Goal: Ask a question: Seek information or help from site administrators or community

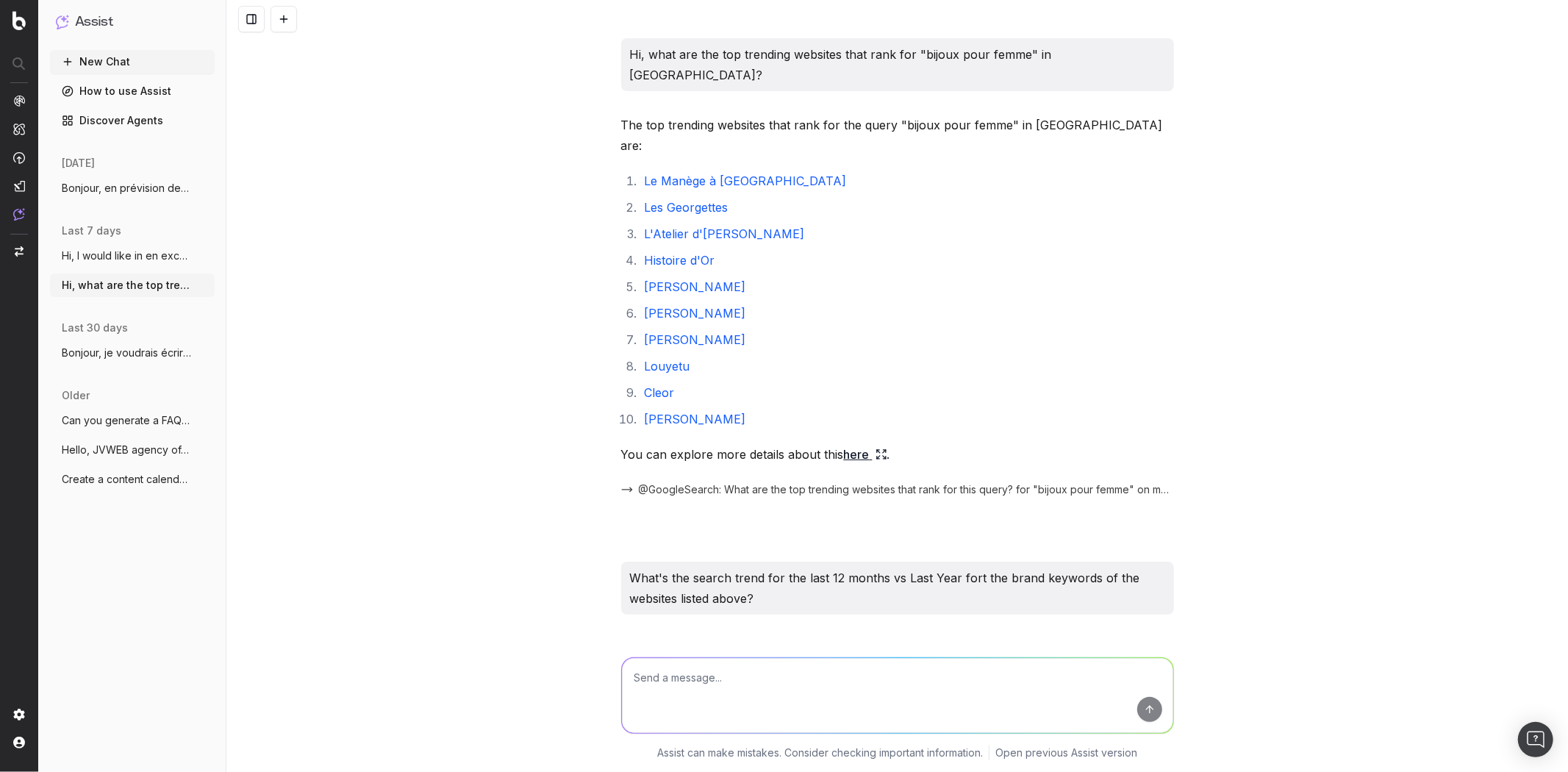
scroll to position [1882, 0]
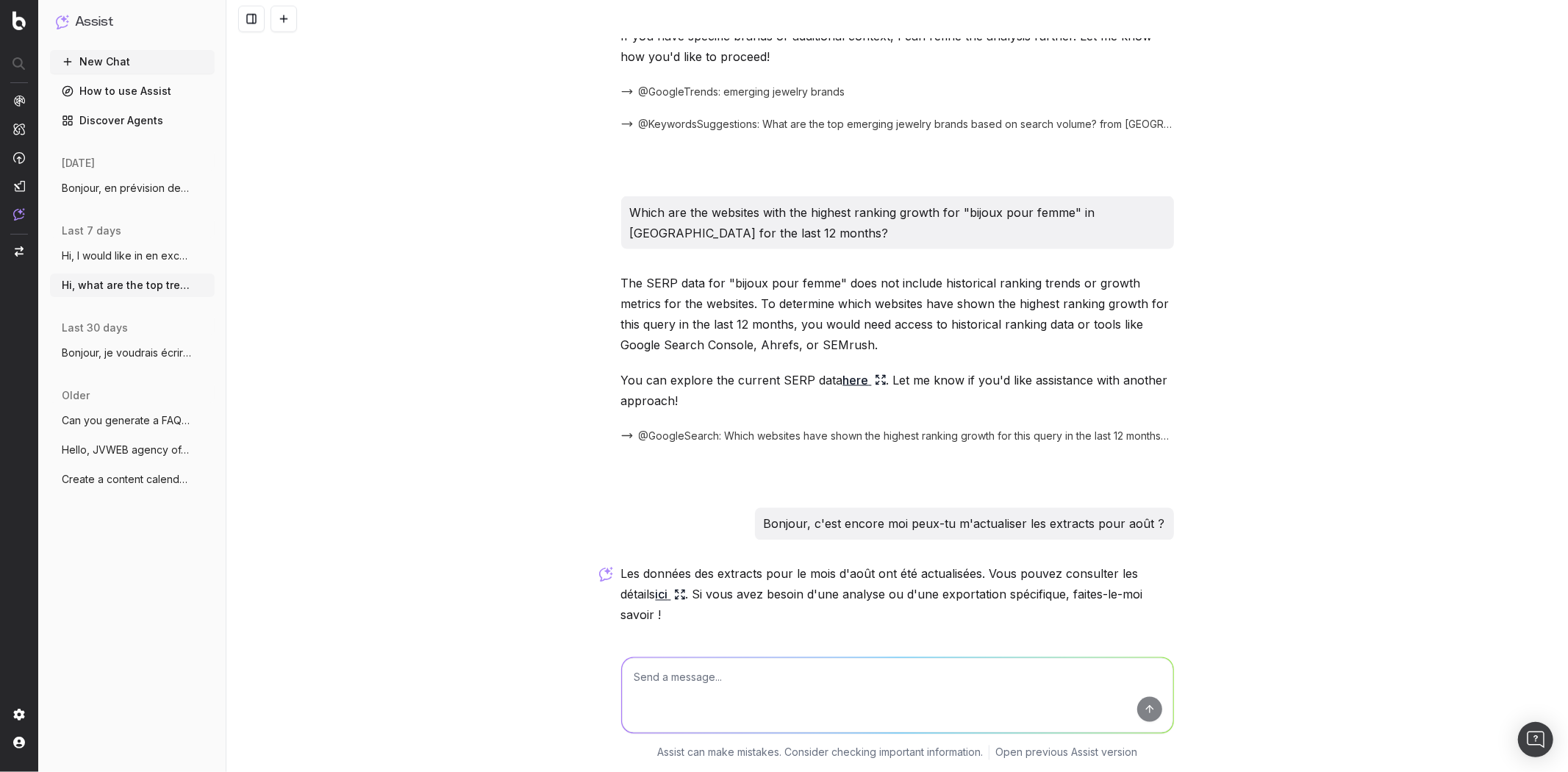
click at [122, 194] on span "Bonjour, en prévision de la Shopping Sea" at bounding box center [126, 188] width 130 height 14
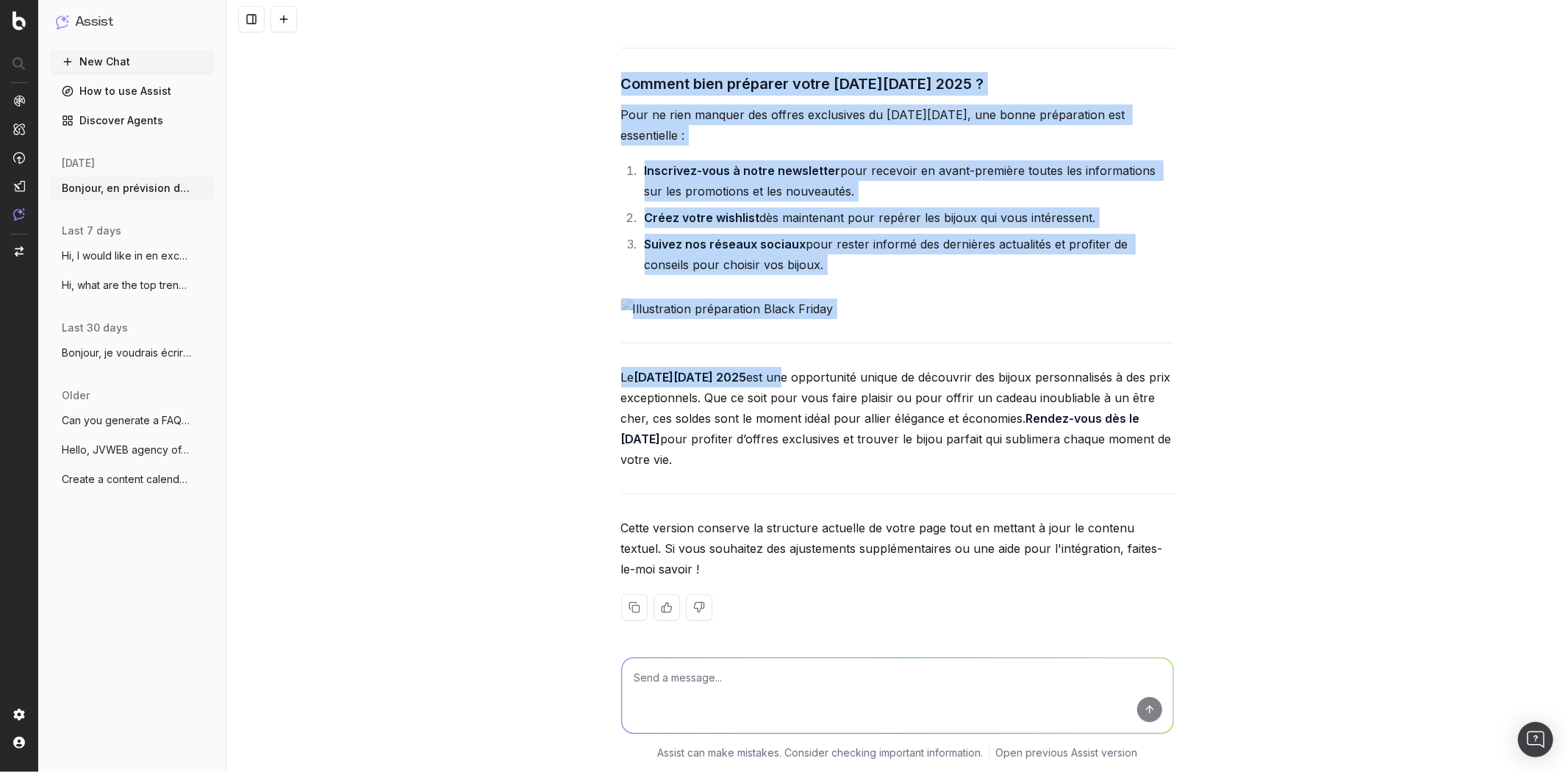
scroll to position [4154, 0]
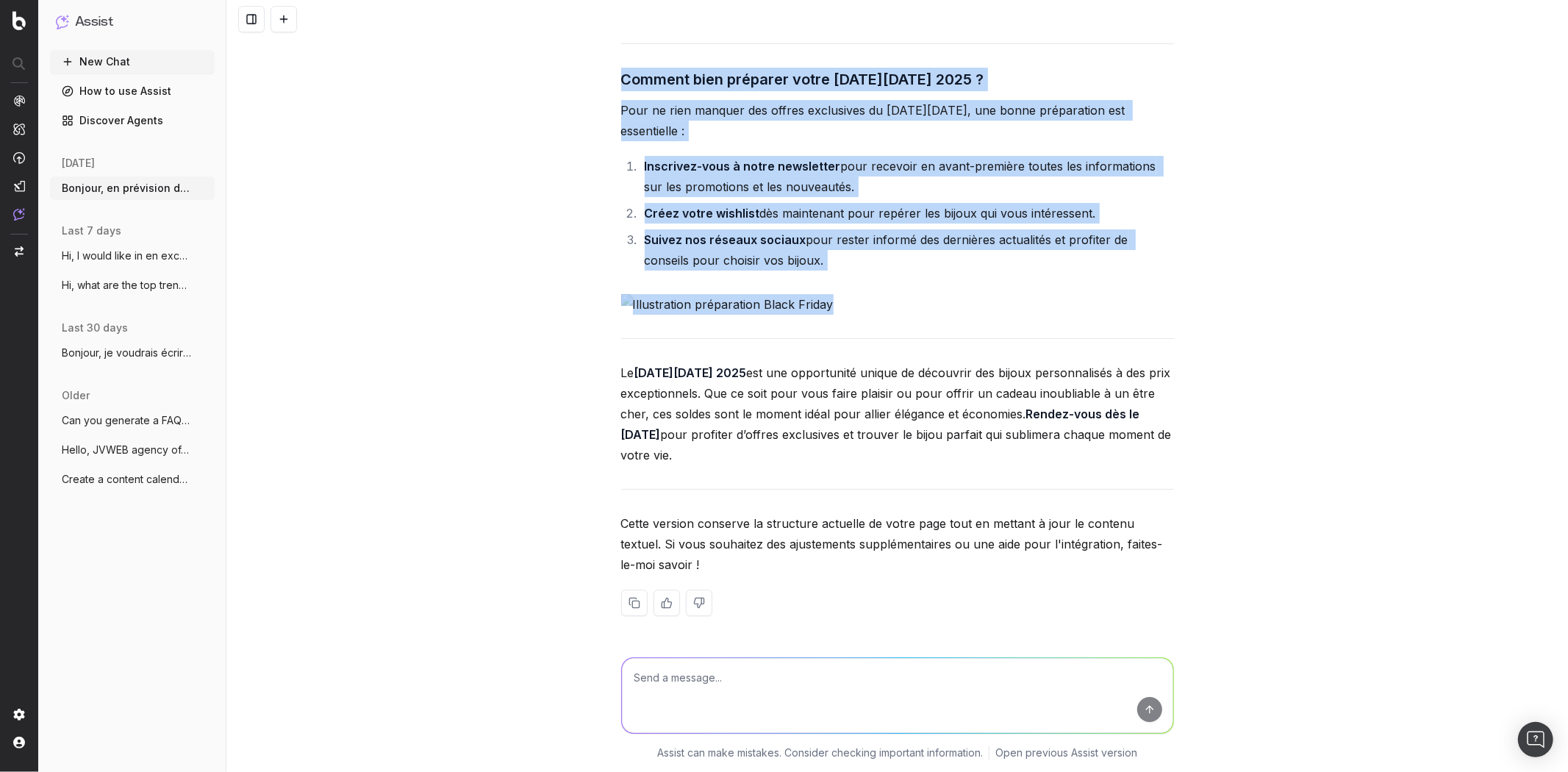
drag, startPoint x: 611, startPoint y: 303, endPoint x: 755, endPoint y: 475, distance: 224.3
copy div "Lorem Ipsumd 0986 : sit ametco adipiscing eli sed doeius Te Incid Utlabo etd m’…"
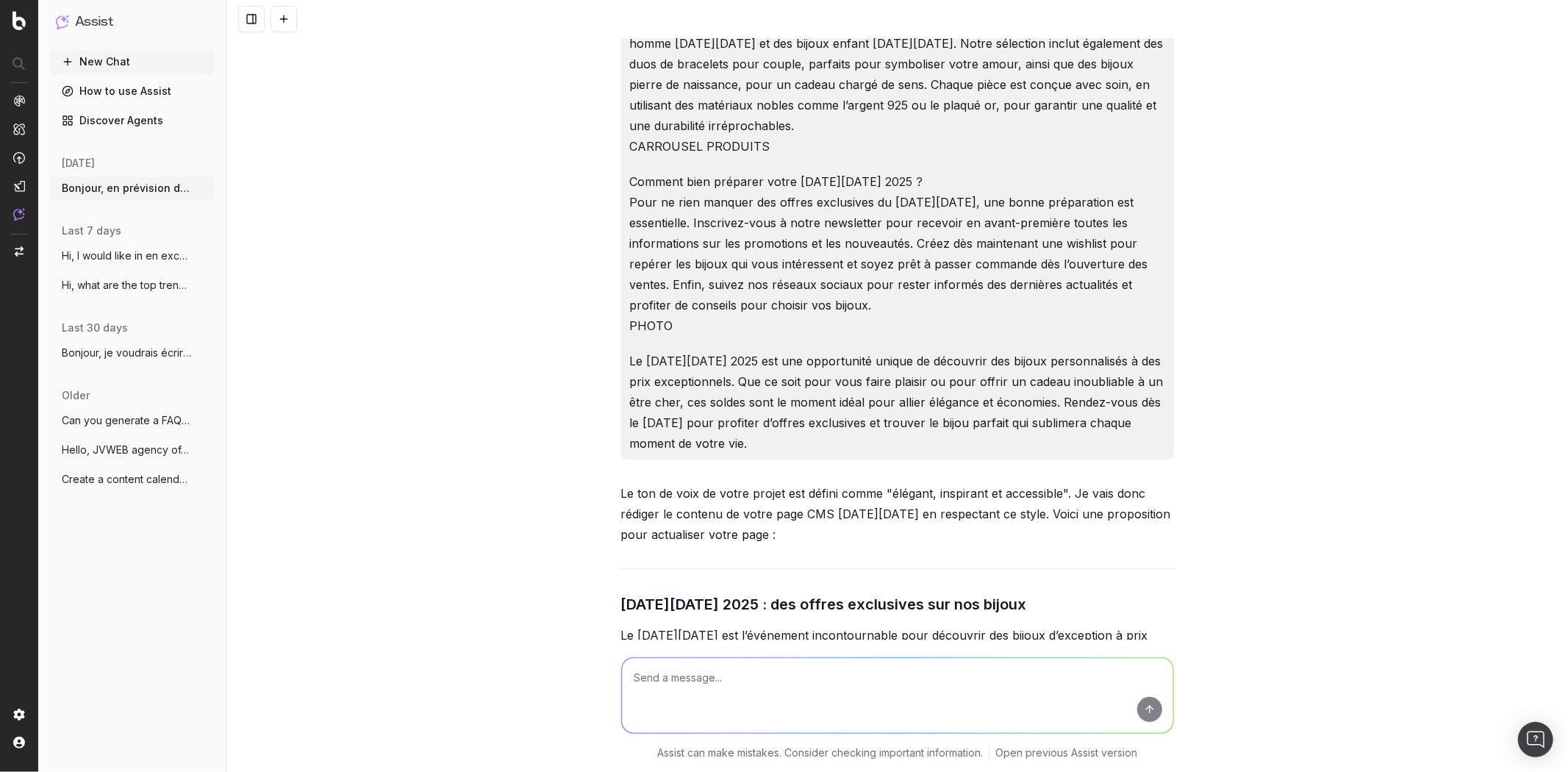
scroll to position [715, 0]
click at [876, 211] on p "Comment bien préparer votre [DATE][DATE] 2025 ? Pour ne rien manquer des offres…" at bounding box center [897, 252] width 535 height 165
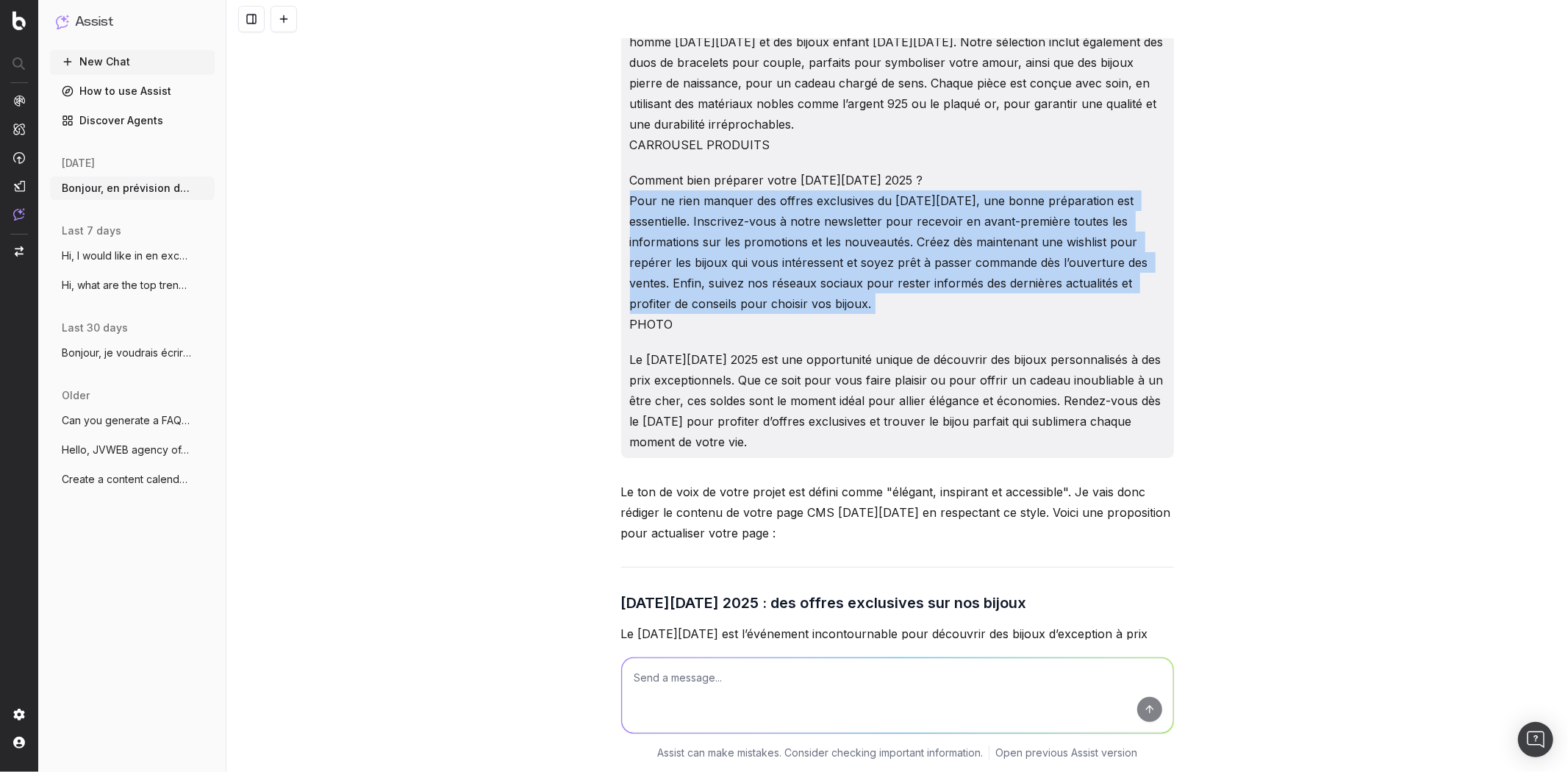
click at [876, 211] on p "Comment bien préparer votre [DATE][DATE] 2025 ? Pour ne rien manquer des offres…" at bounding box center [897, 252] width 535 height 165
click at [882, 235] on p "Comment bien préparer votre [DATE][DATE] 2025 ? Pour ne rien manquer des offres…" at bounding box center [897, 252] width 535 height 165
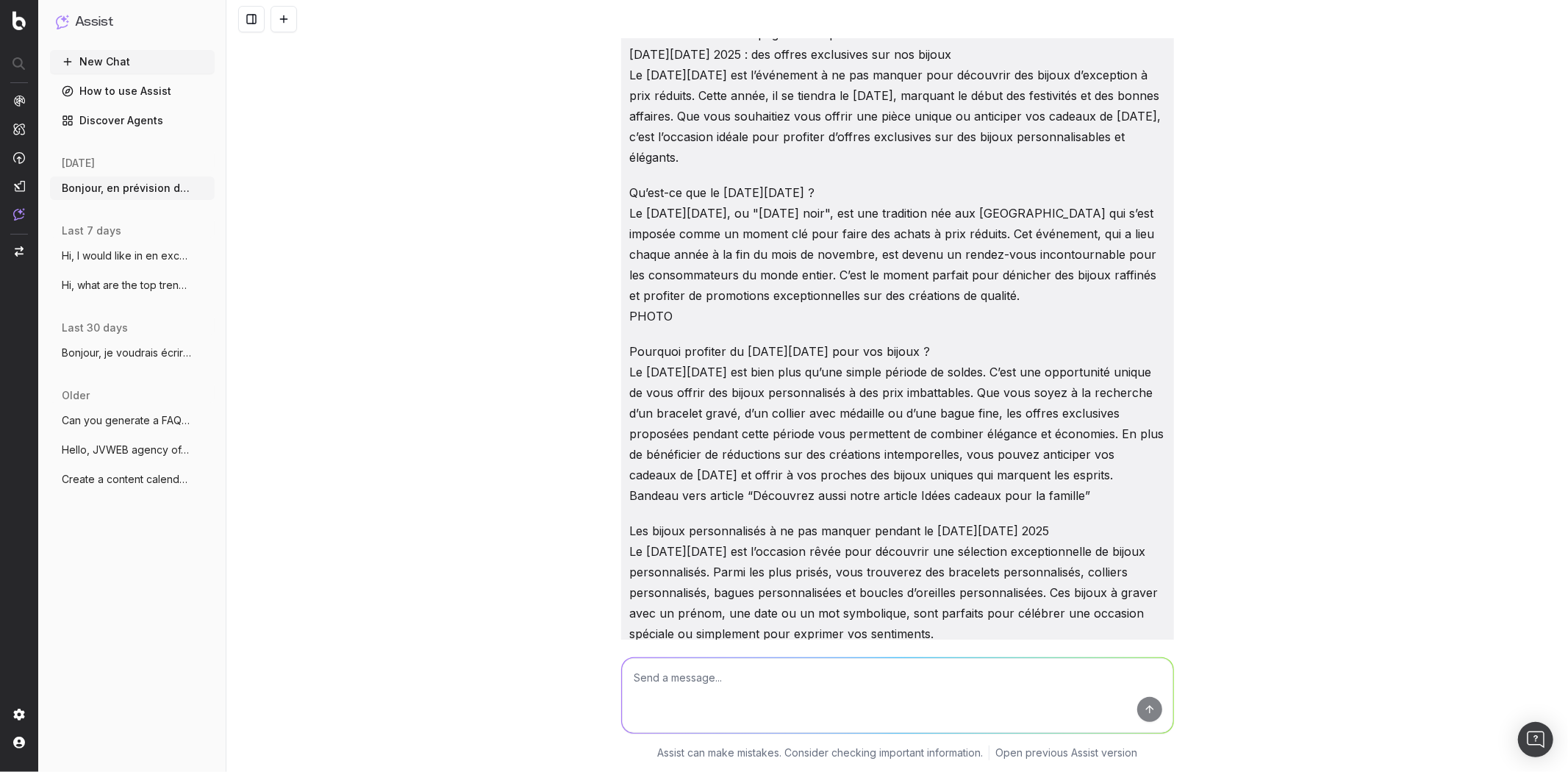
scroll to position [0, 0]
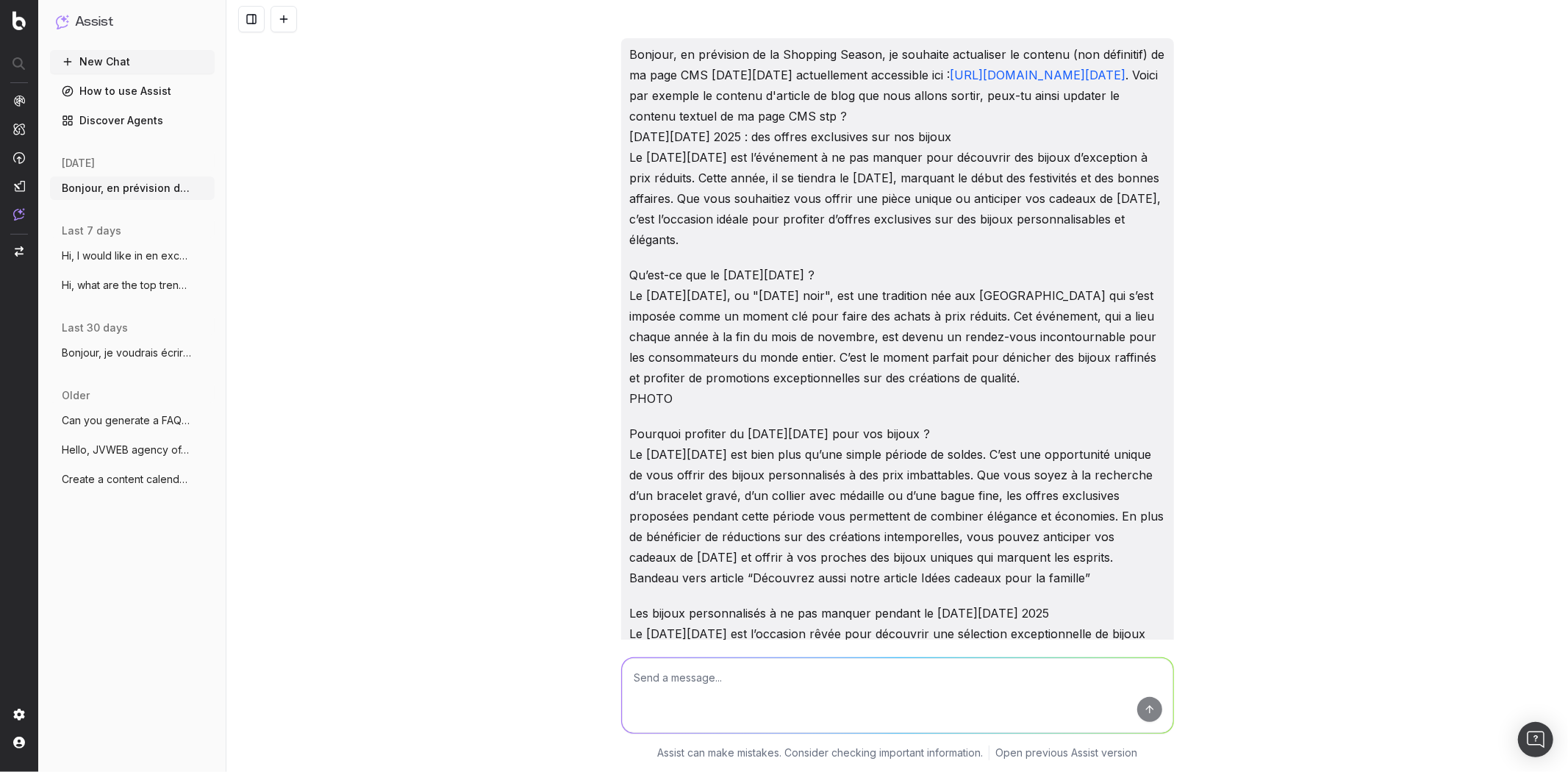
click at [1178, 251] on div "Bonjour, en prévision de la Shopping Season, je souhaite actualiser le contenu …" at bounding box center [897, 386] width 1342 height 772
click at [931, 184] on p "Bonjour, en prévision de la Shopping Season, je souhaite actualiser le contenu …" at bounding box center [897, 146] width 535 height 206
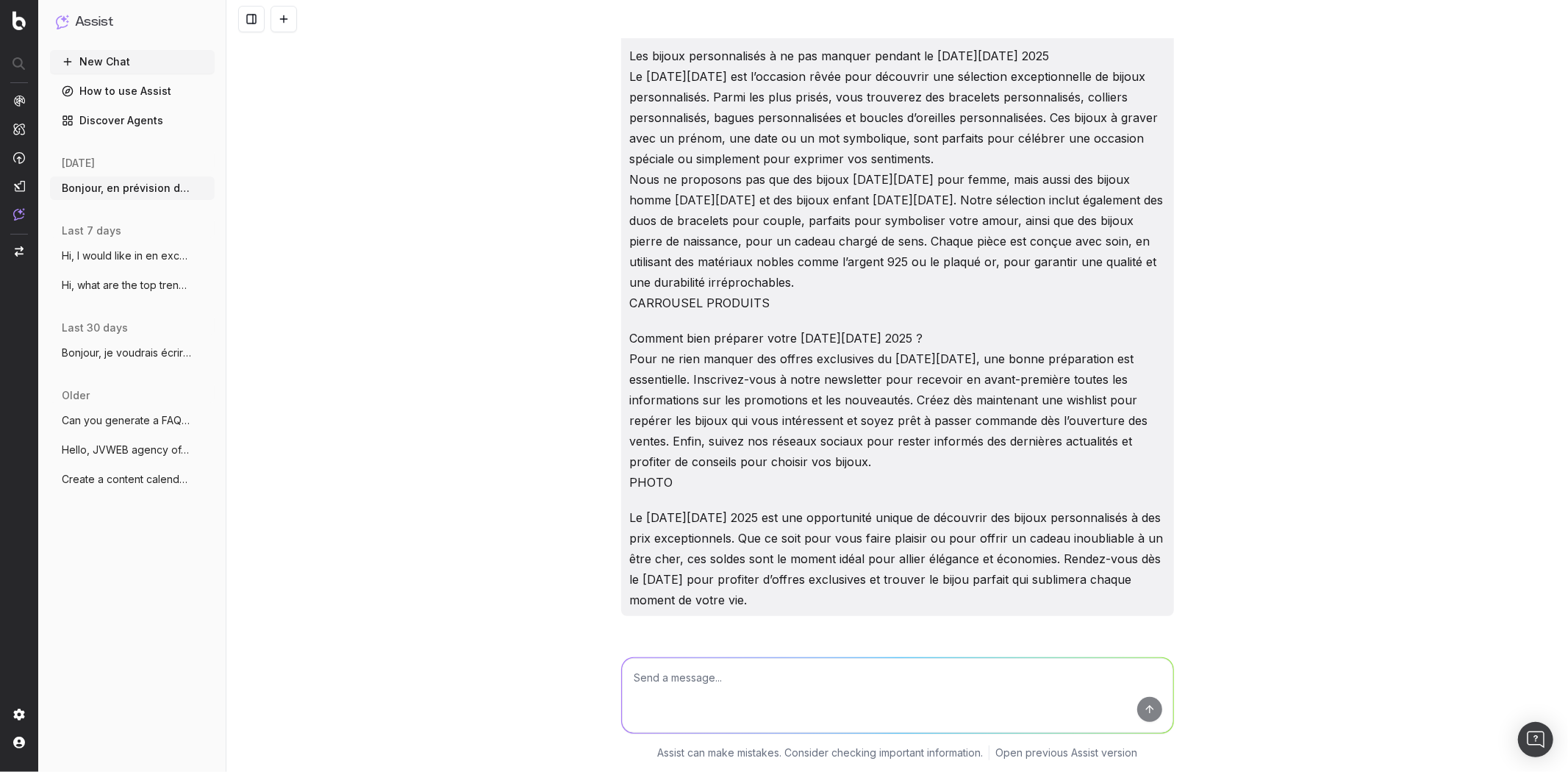
scroll to position [558, 0]
click at [861, 130] on p "Les bijoux personnalisés à ne pas manquer pendant le [DATE][DATE] 2025 Le [DATE…" at bounding box center [897, 178] width 535 height 267
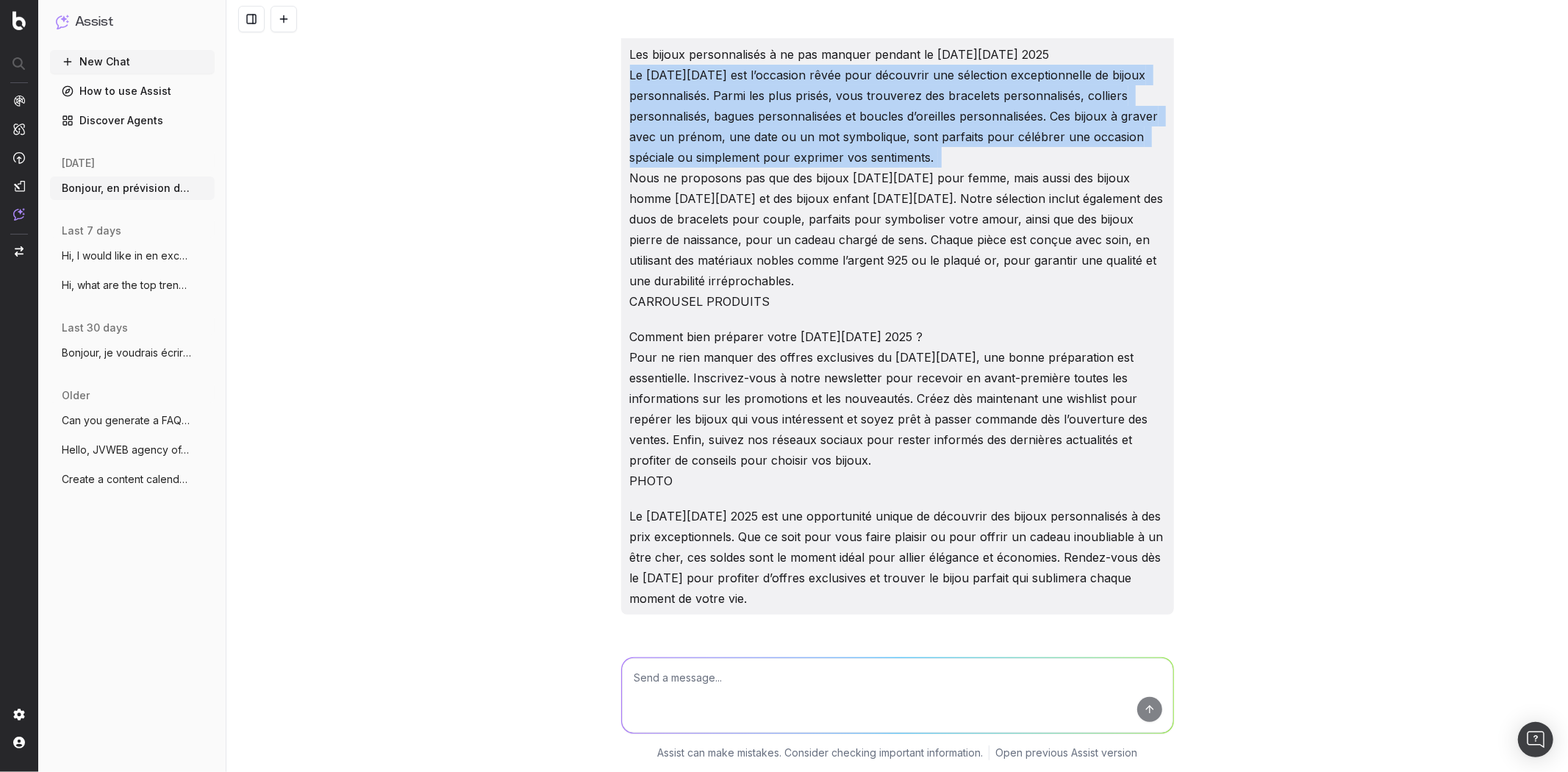
click at [861, 130] on p "Les bijoux personnalisés à ne pas manquer pendant le [DATE][DATE] 2025 Le [DATE…" at bounding box center [897, 178] width 535 height 267
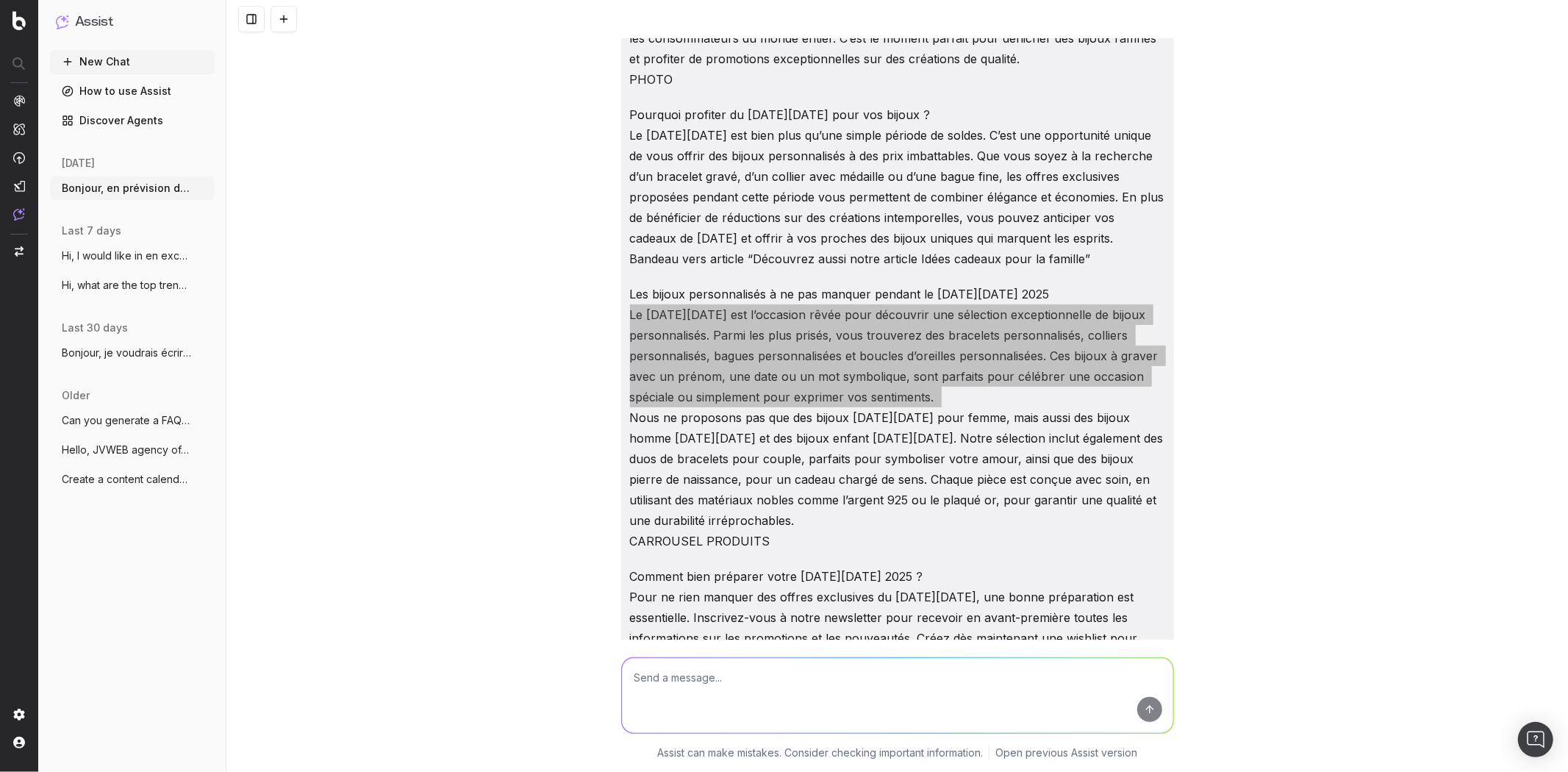
scroll to position [0, 0]
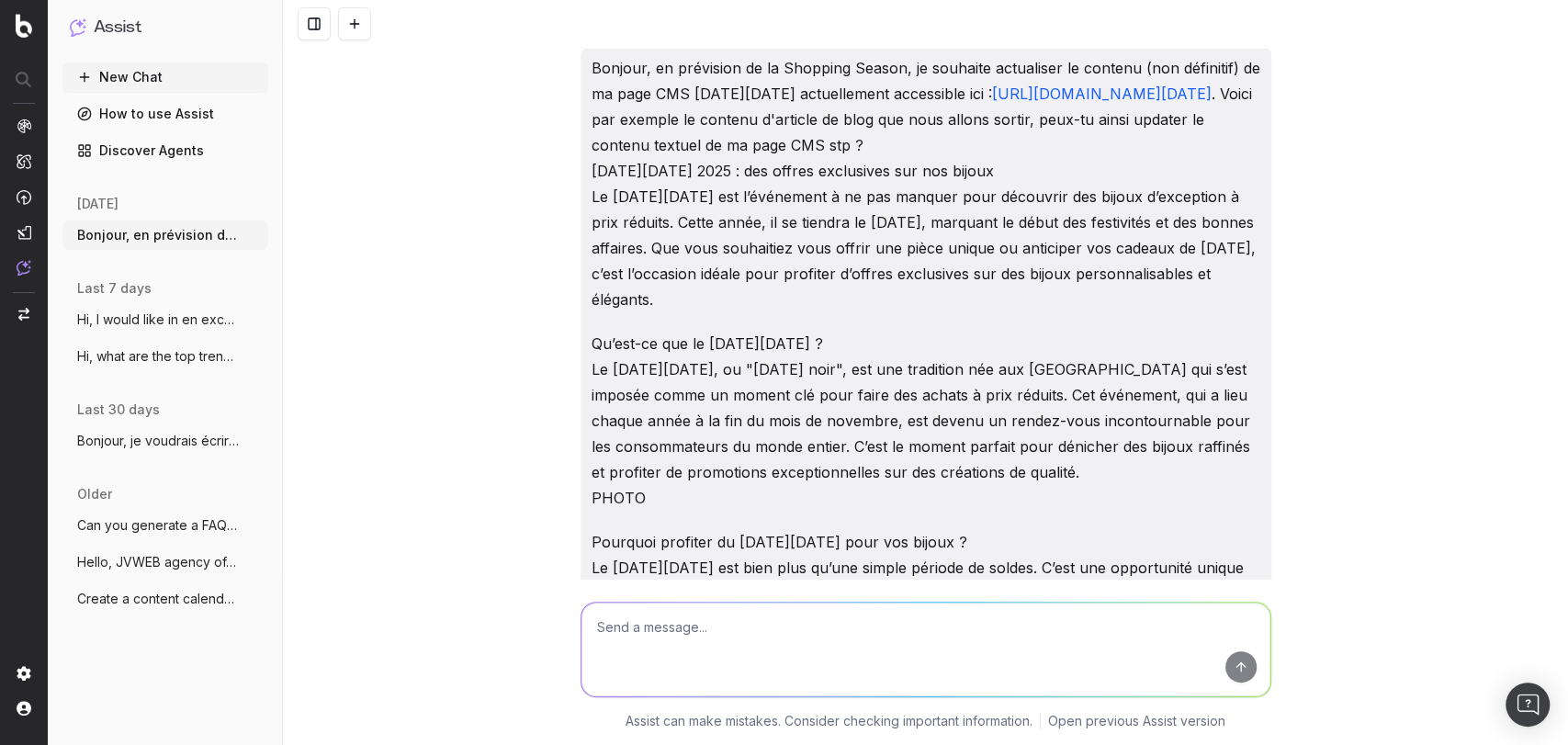
scroll to position [4955, 0]
